Goal: Task Accomplishment & Management: Manage account settings

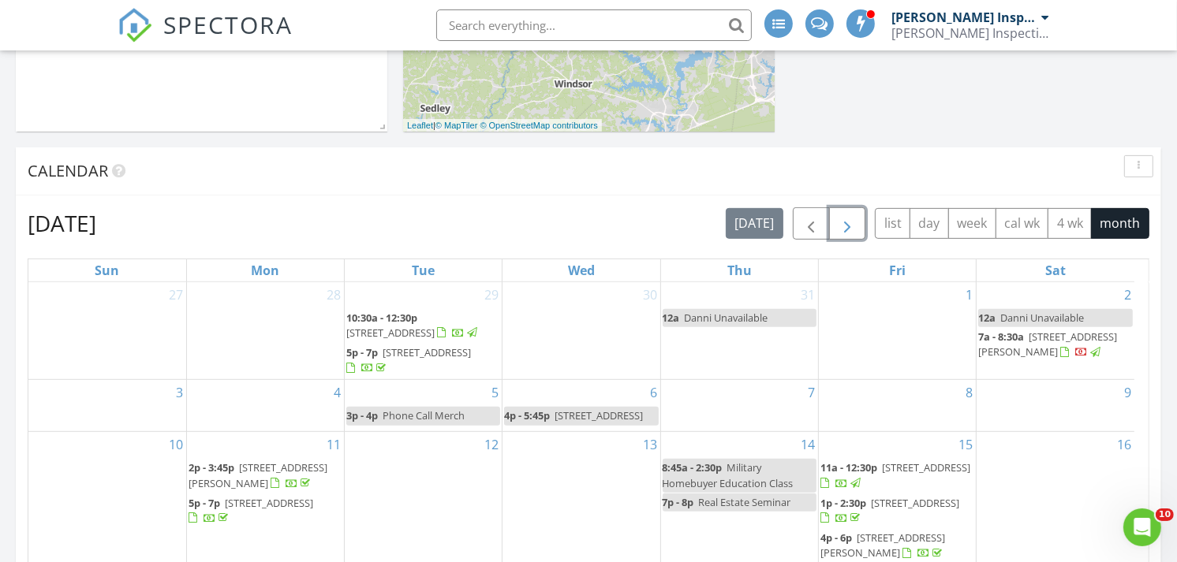
click at [842, 232] on span "button" at bounding box center [847, 224] width 19 height 19
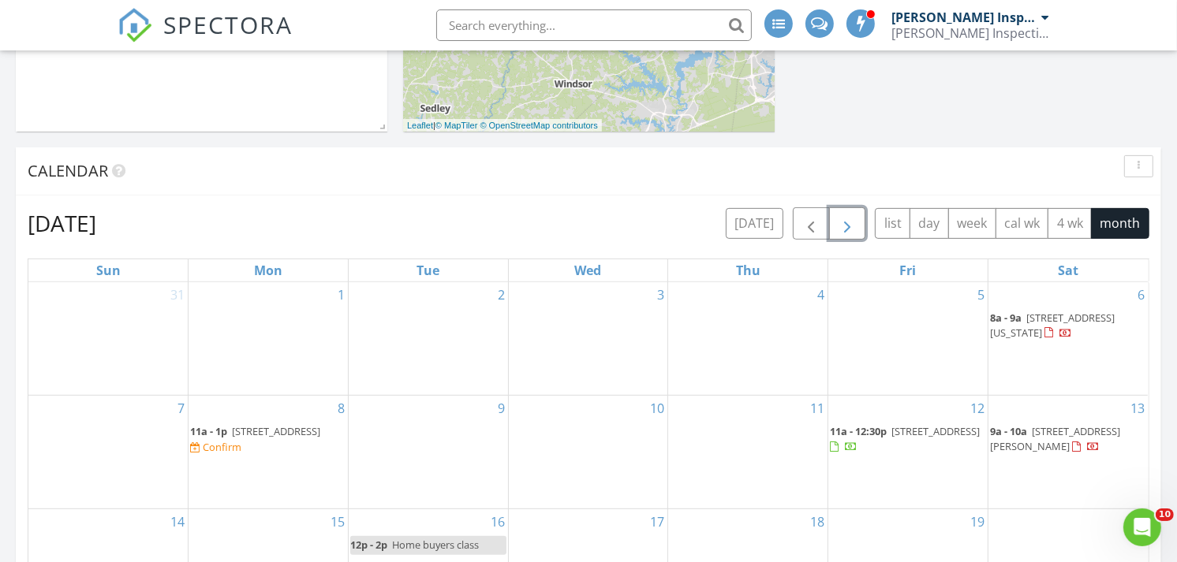
click at [241, 454] on div "Confirm" at bounding box center [222, 447] width 39 height 13
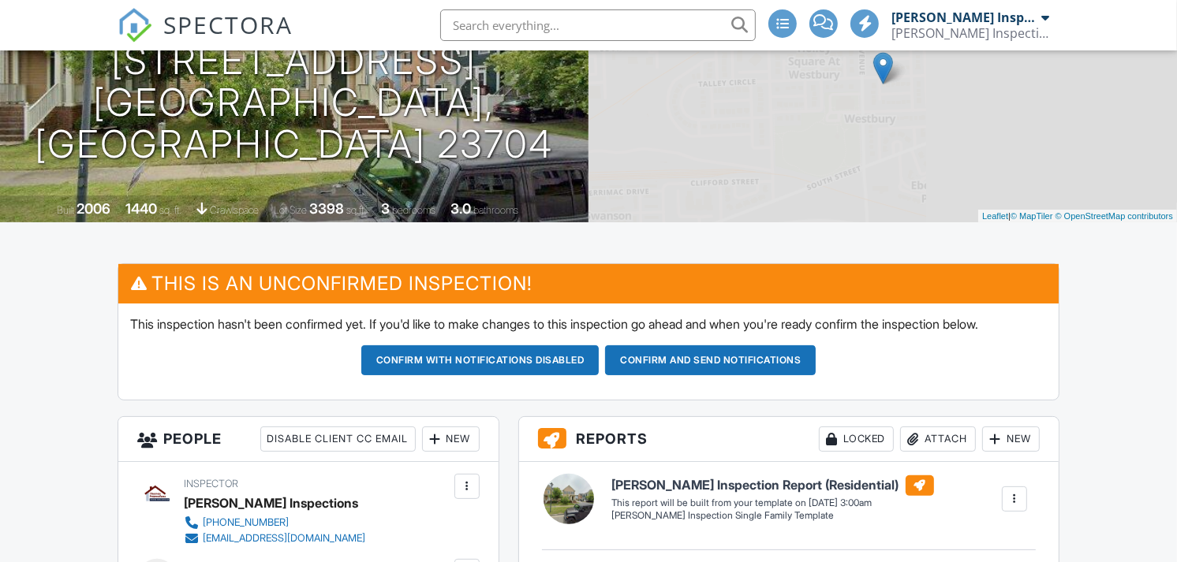
scroll to position [214, 0]
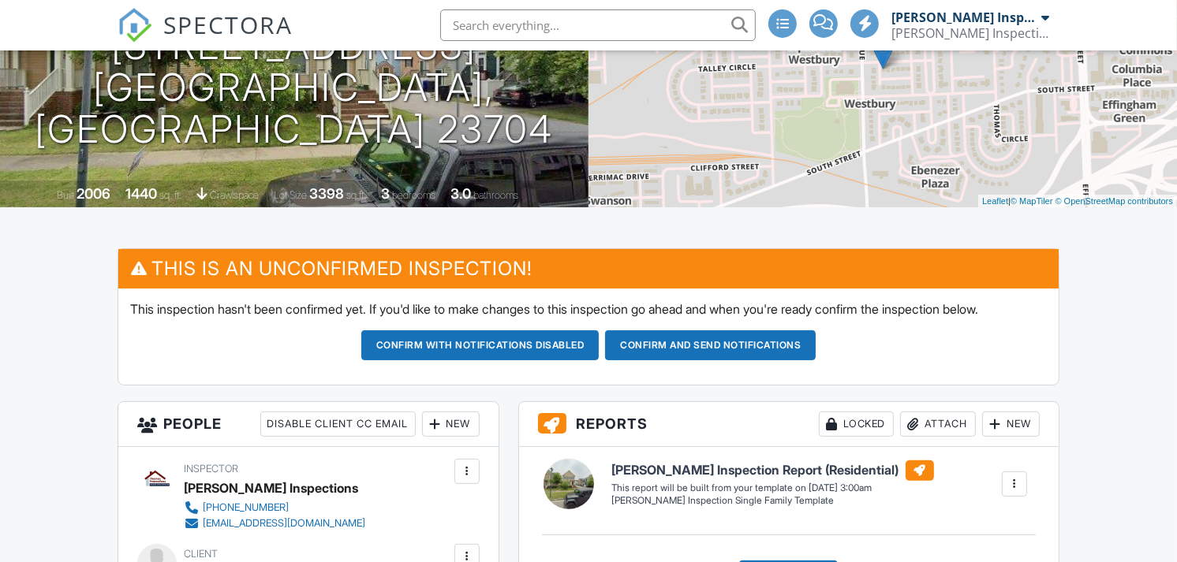
click at [600, 347] on button "Confirm and send notifications" at bounding box center [480, 346] width 238 height 30
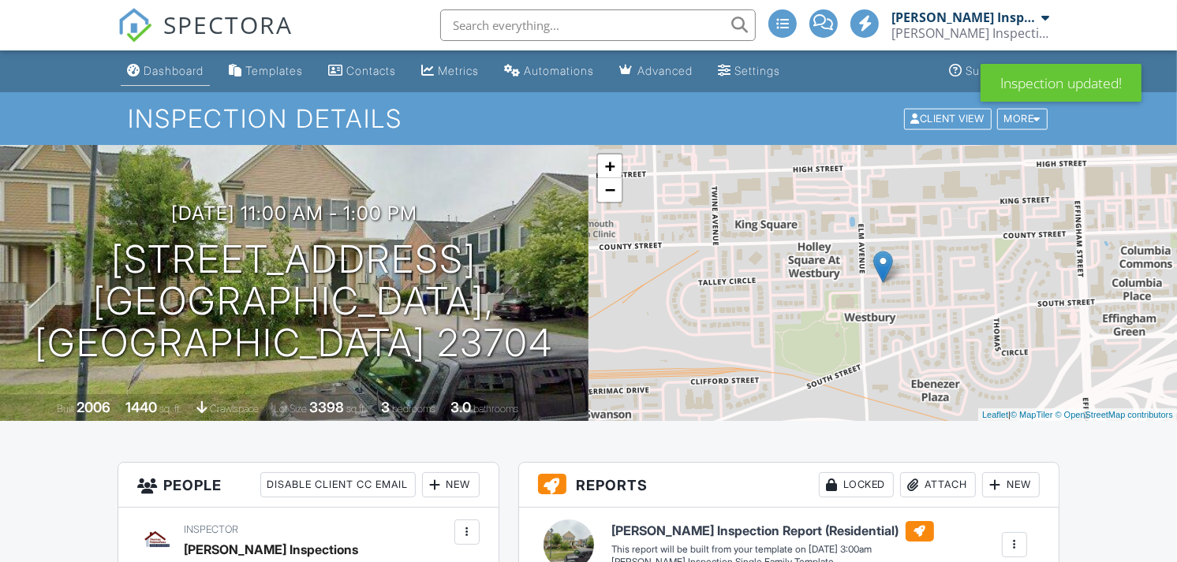
click at [146, 69] on div "Dashboard" at bounding box center [174, 70] width 60 height 13
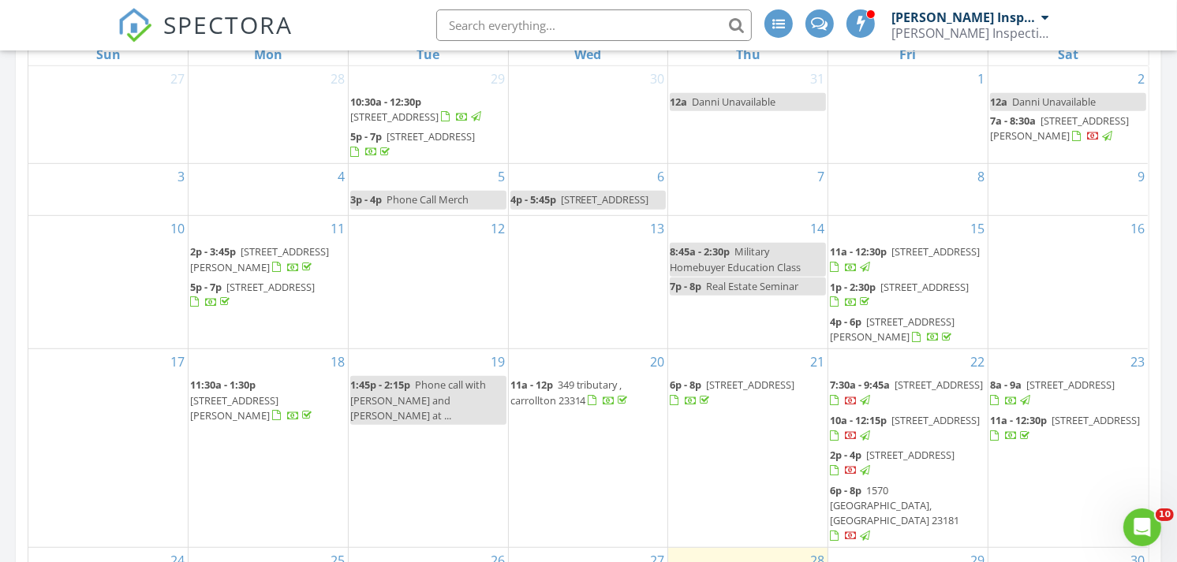
scroll to position [614, 0]
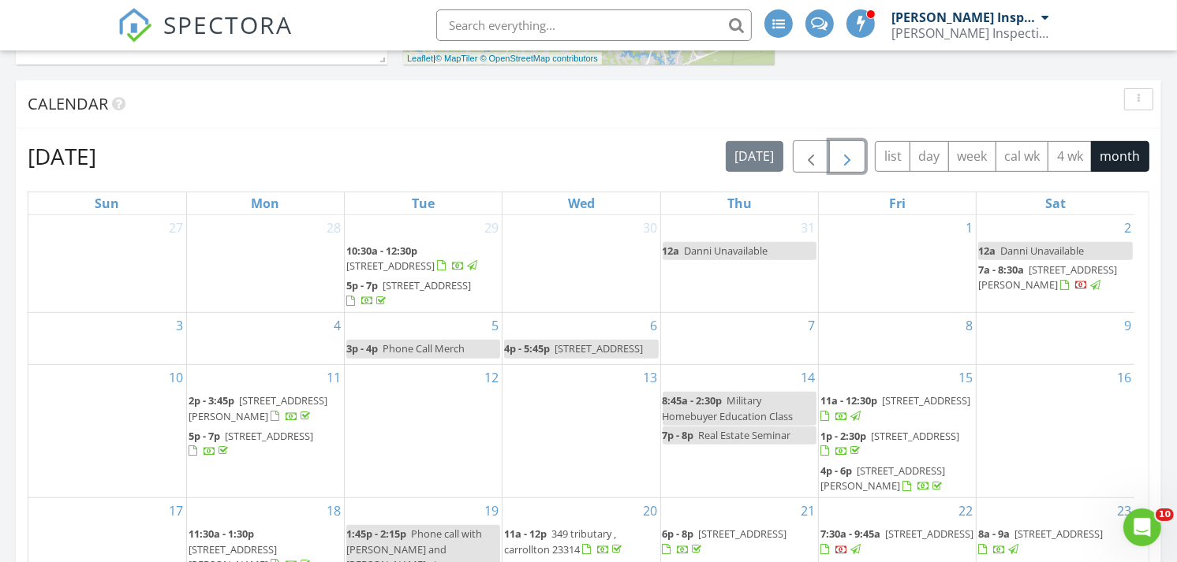
click at [846, 155] on span "button" at bounding box center [847, 157] width 19 height 19
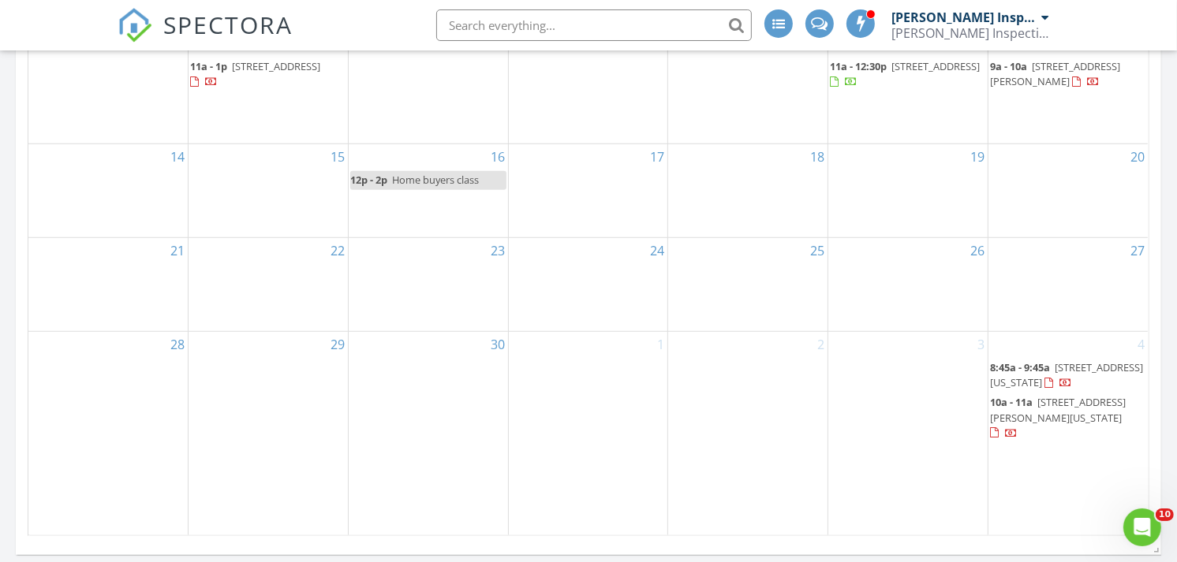
scroll to position [424, 0]
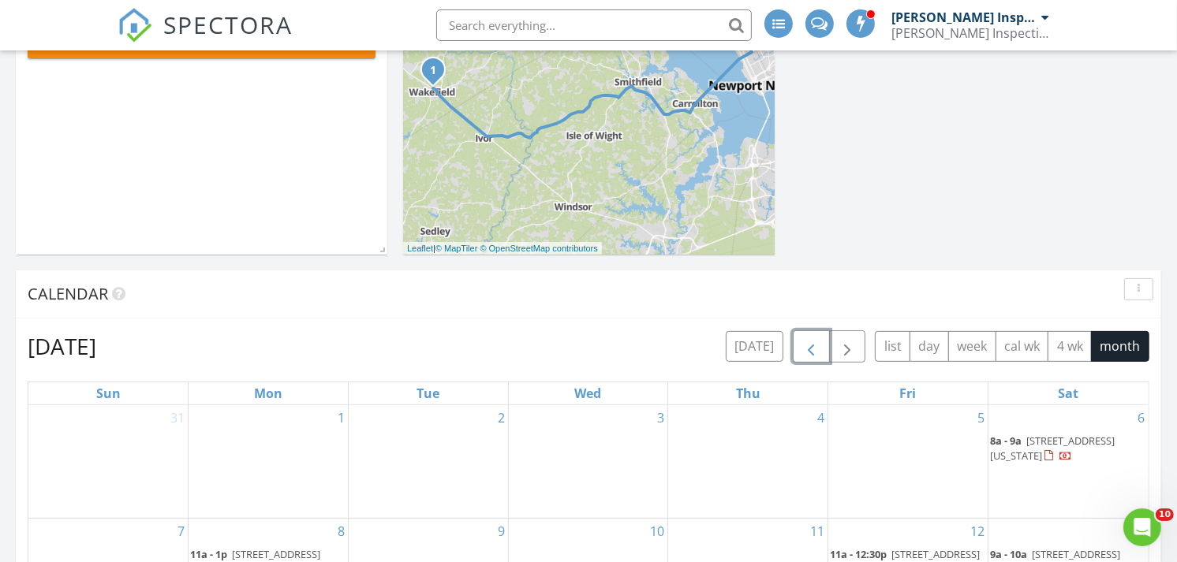
click at [813, 338] on span "button" at bounding box center [810, 347] width 19 height 19
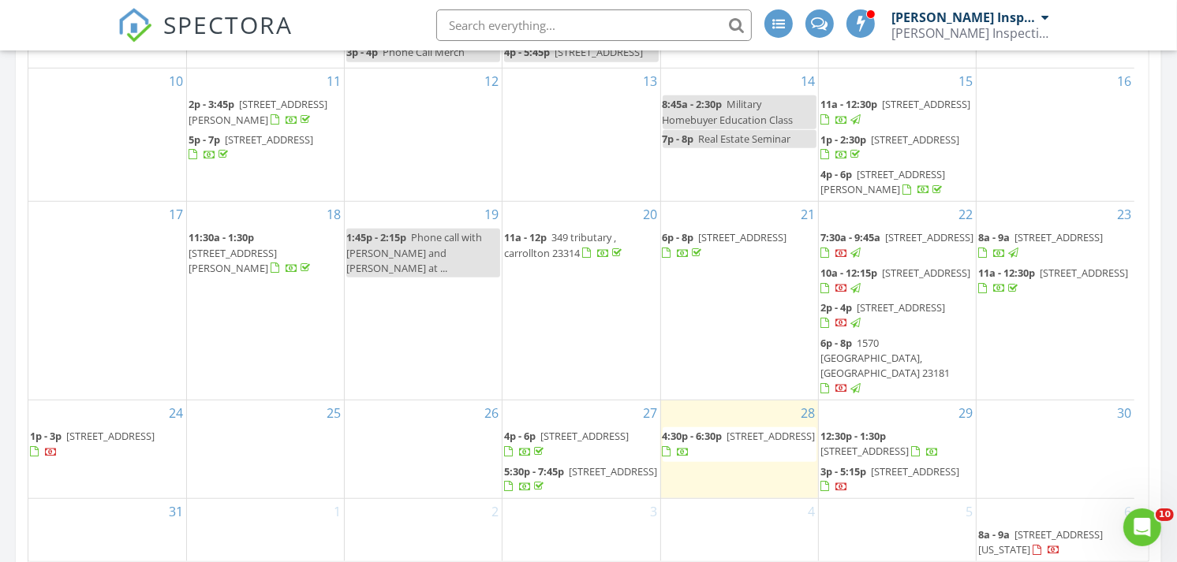
scroll to position [874, 0]
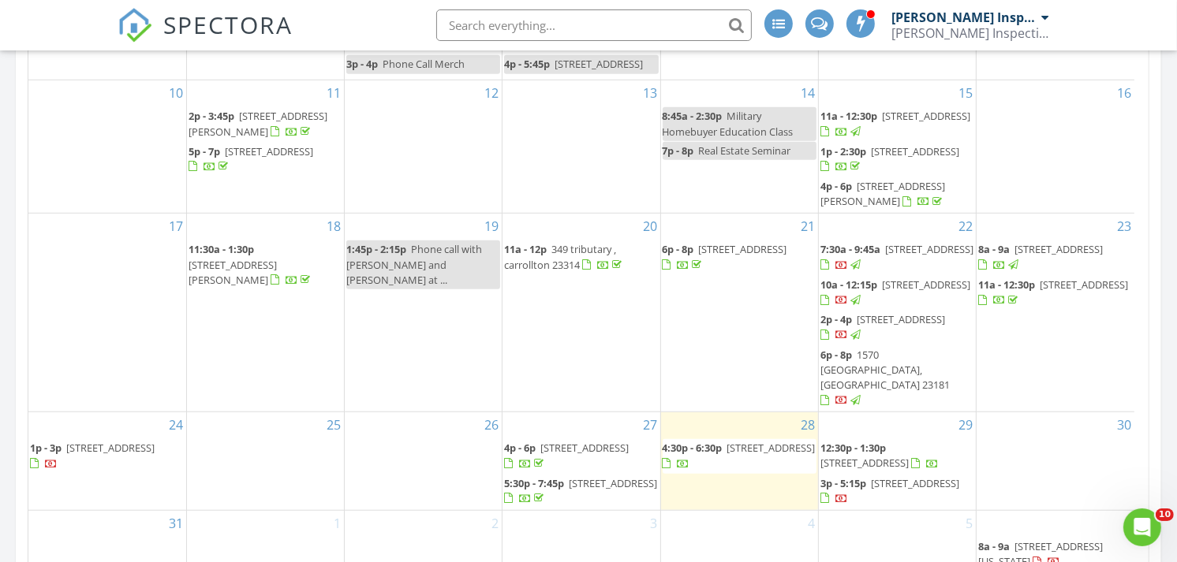
click at [730, 446] on span "22 E church st, Wakefield 23888" at bounding box center [771, 448] width 88 height 14
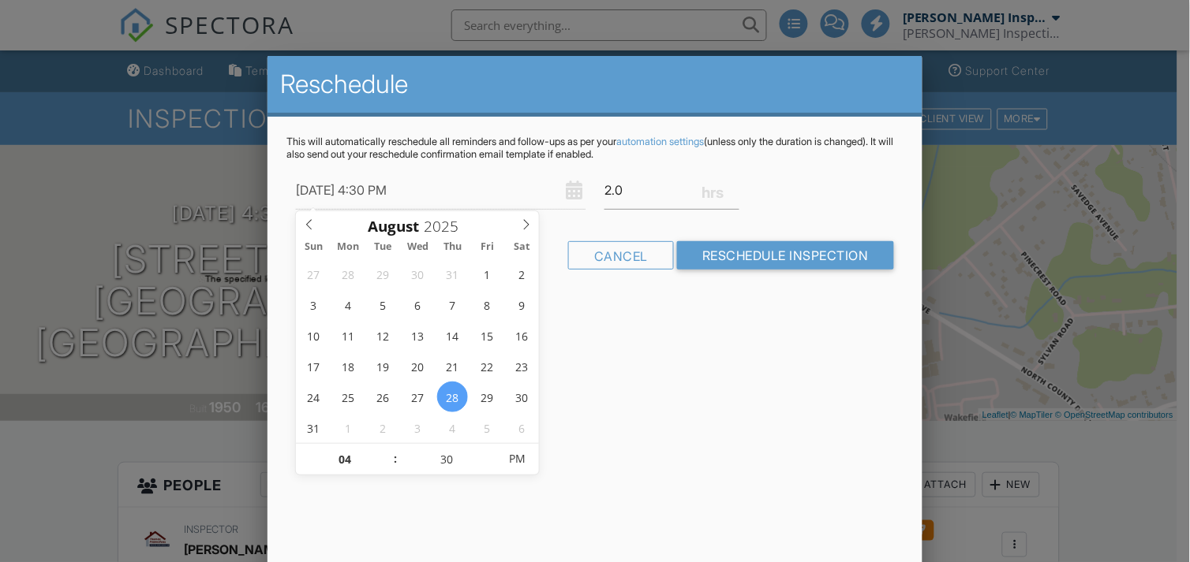
click at [572, 192] on div "08/28/2025 4:30 PM" at bounding box center [440, 190] width 308 height 39
click at [390, 194] on input "08/28/2025 4:30 PM" at bounding box center [440, 190] width 289 height 39
type input "08/31/2025 3:30 PM"
type input "03"
click at [390, 469] on span at bounding box center [388, 468] width 11 height 16
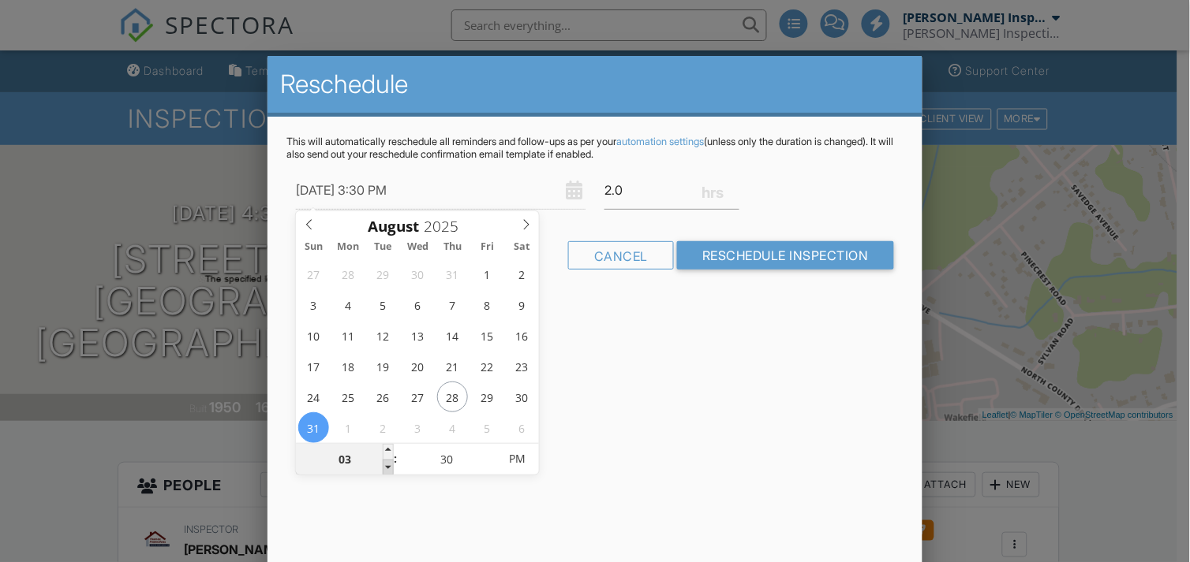
type input "08/31/2025 2:30 PM"
type input "02"
click at [390, 469] on span at bounding box center [388, 468] width 11 height 16
type input "08/31/2025 1:30 PM"
type input "01"
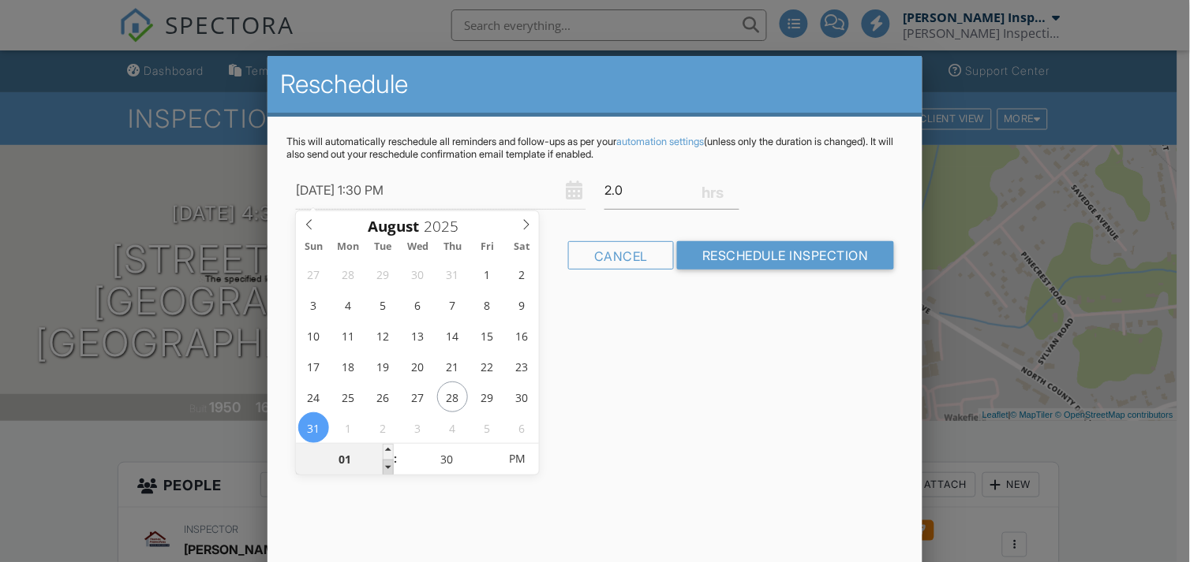
click at [390, 469] on span at bounding box center [388, 468] width 11 height 16
type input "08/31/2025 12:30 PM"
type input "12"
click at [390, 469] on span at bounding box center [388, 468] width 11 height 16
type input "08/31/2025 12:25 PM"
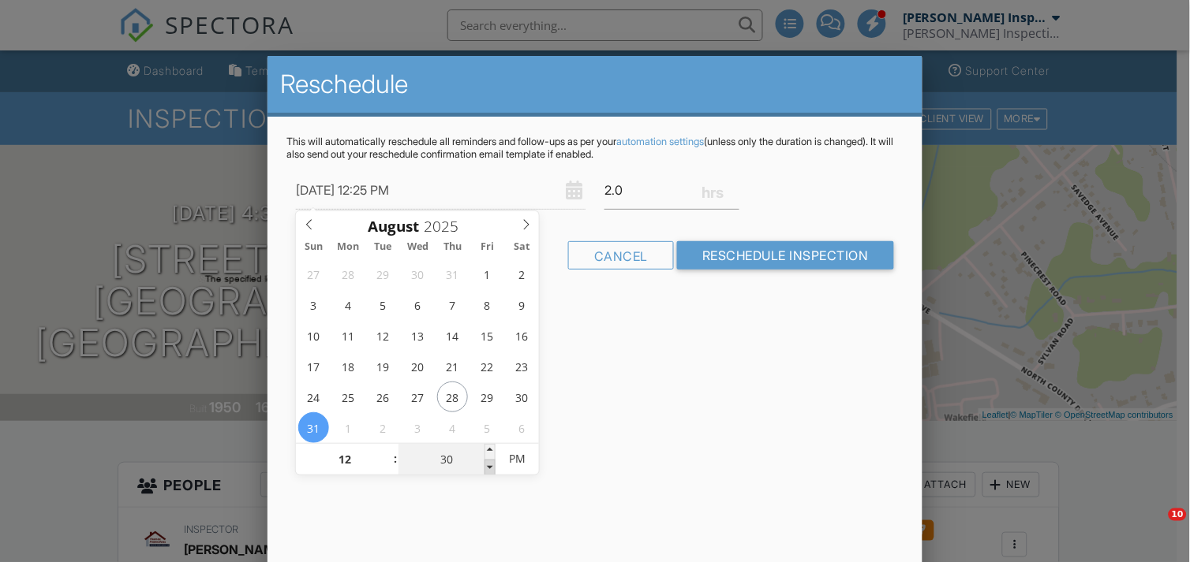
type input "25"
click at [490, 470] on span at bounding box center [489, 468] width 11 height 16
type input "08/31/2025 12:20 PM"
type input "20"
click at [490, 470] on span at bounding box center [489, 468] width 11 height 16
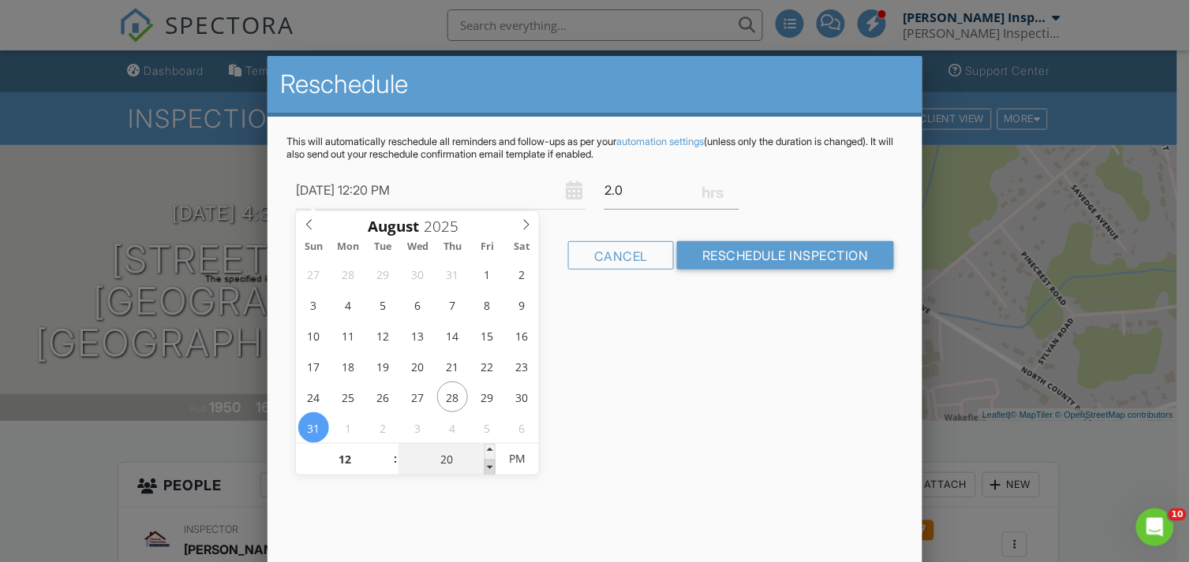
type input "08/31/2025 12:15 PM"
type input "15"
click at [490, 470] on span at bounding box center [489, 468] width 11 height 16
type input "08/31/2025 12:10 PM"
type input "10"
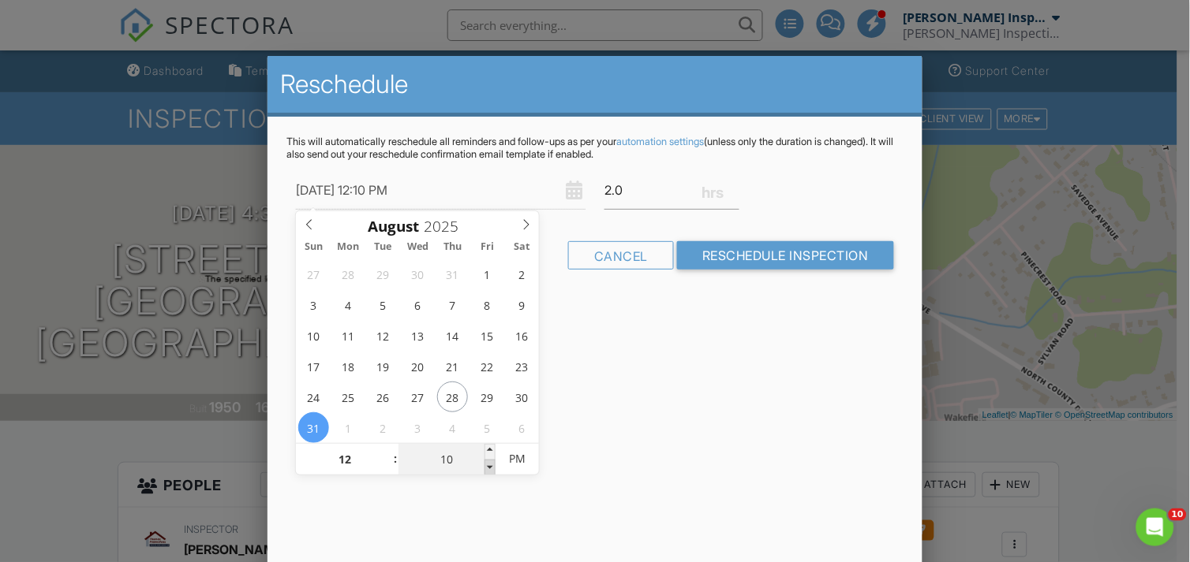
click at [490, 470] on span at bounding box center [489, 468] width 11 height 16
type input "08/31/2025 12:05 PM"
type input "05"
click at [490, 470] on span at bounding box center [489, 468] width 11 height 16
type input "[DATE] 12:00 PM"
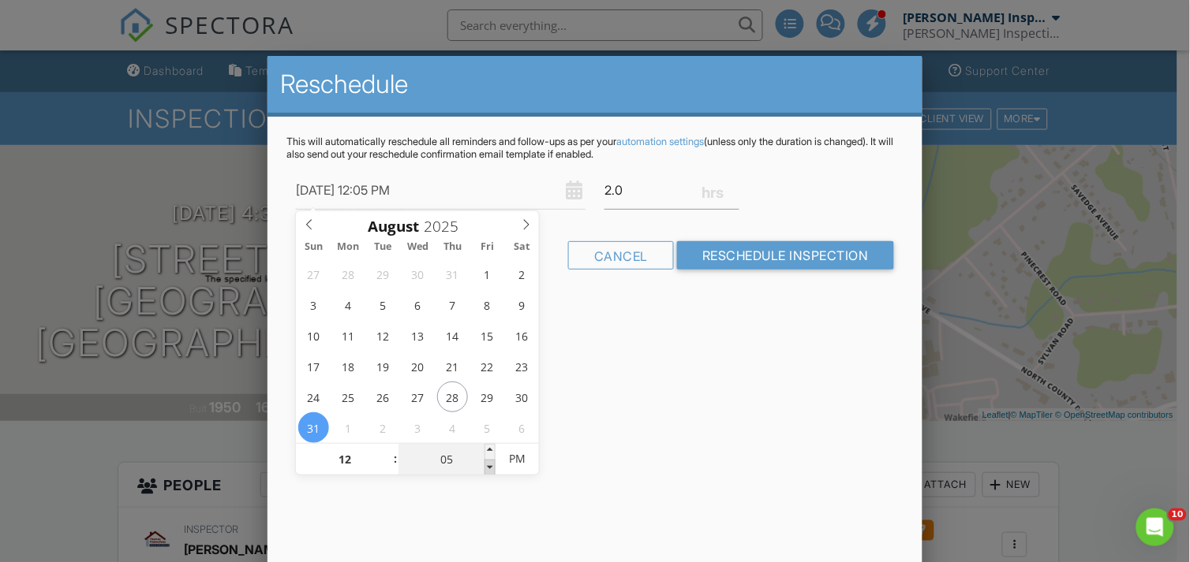
type input "00"
click at [490, 470] on span at bounding box center [489, 468] width 11 height 16
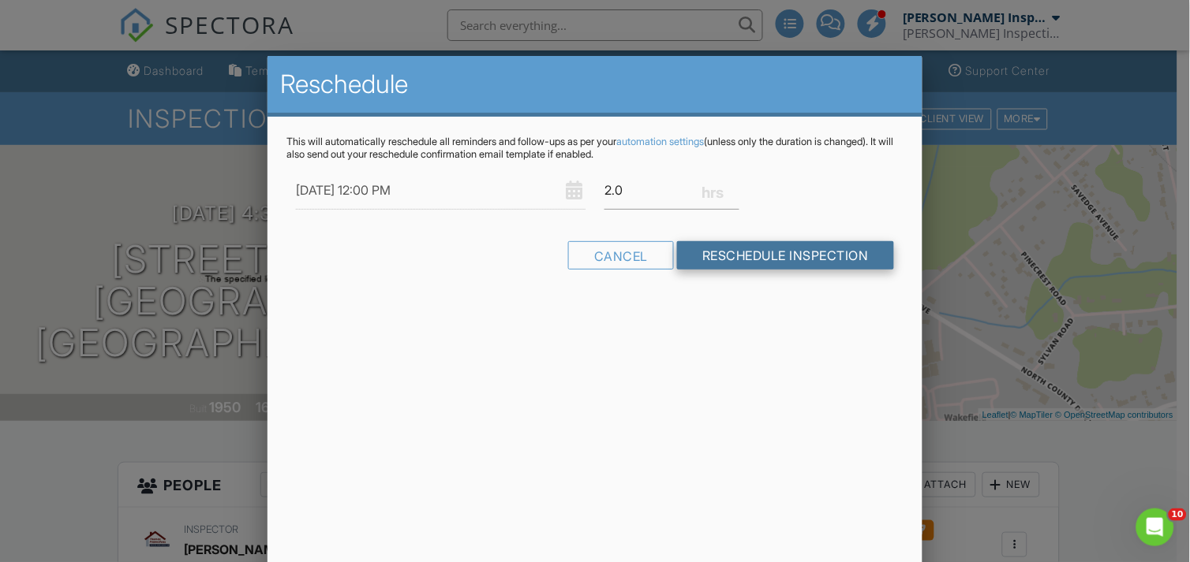
click at [758, 256] on input "Reschedule Inspection" at bounding box center [785, 255] width 217 height 28
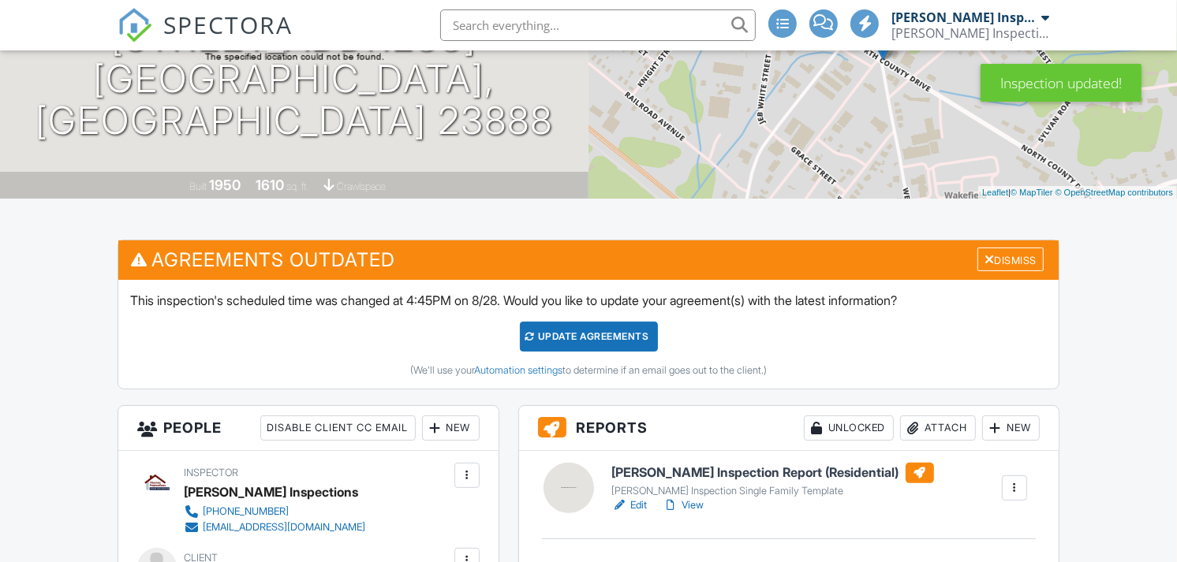
click at [564, 339] on div "Update Agreements" at bounding box center [589, 337] width 138 height 30
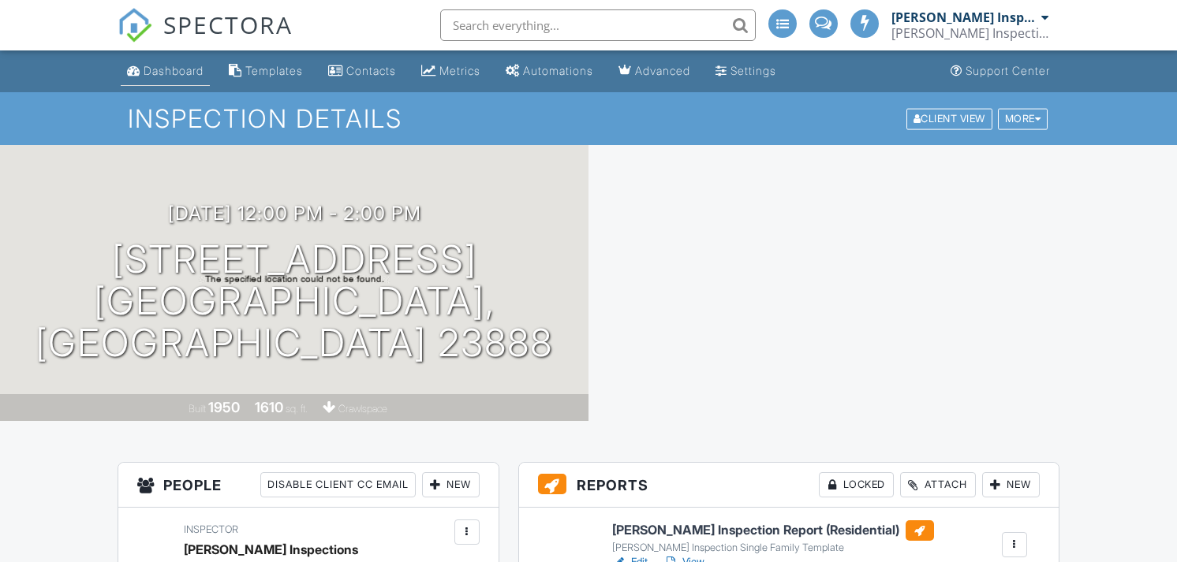
click at [177, 76] on div "Dashboard" at bounding box center [174, 70] width 60 height 13
